Goal: Task Accomplishment & Management: Manage account settings

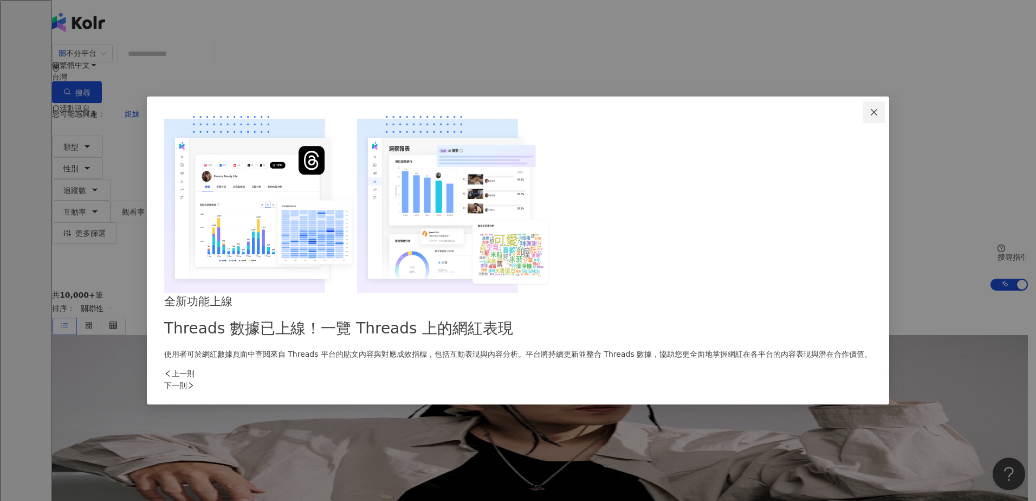
click at [870, 117] on icon "close" at bounding box center [874, 112] width 9 height 9
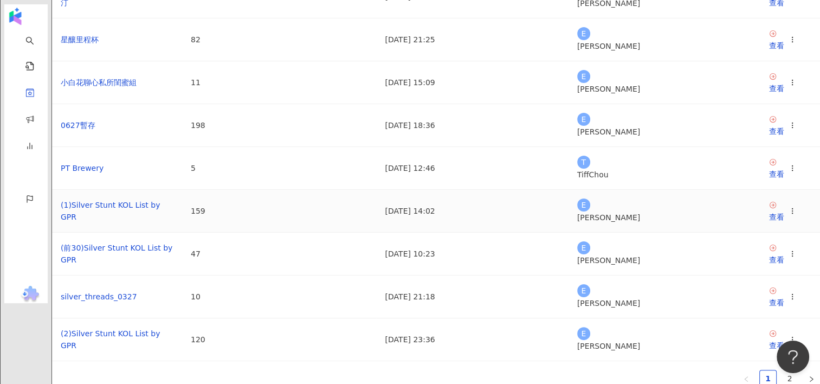
scroll to position [163, 0]
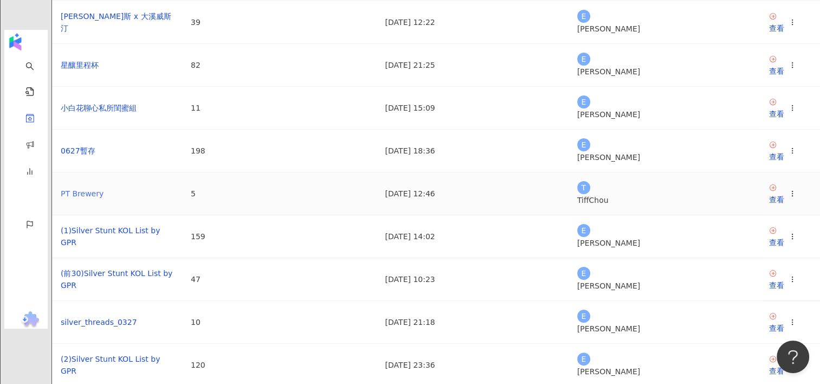
click at [104, 198] on link "PT Brewery" at bounding box center [82, 193] width 43 height 9
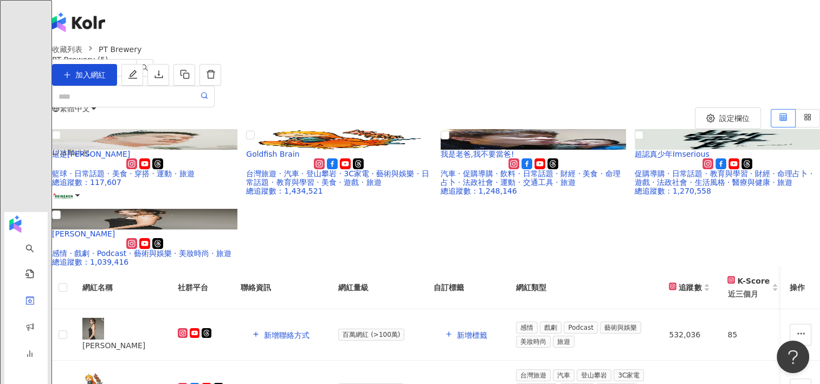
click at [74, 266] on th at bounding box center [63, 287] width 22 height 43
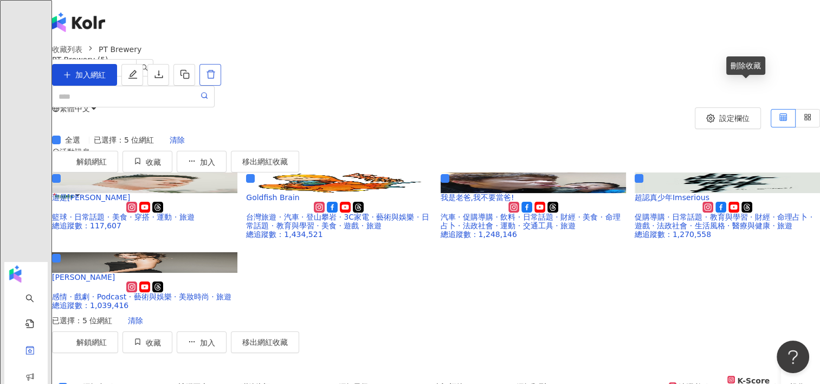
click at [221, 86] on button "button" at bounding box center [210, 75] width 22 height 22
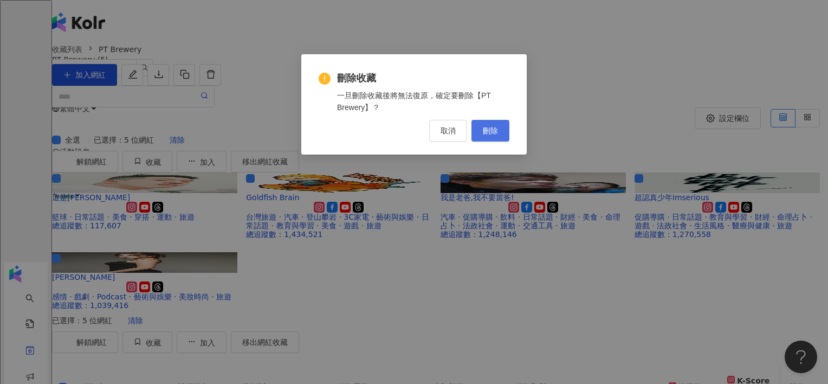
click at [495, 132] on span "刪除" at bounding box center [490, 130] width 15 height 9
